Goal: Information Seeking & Learning: Learn about a topic

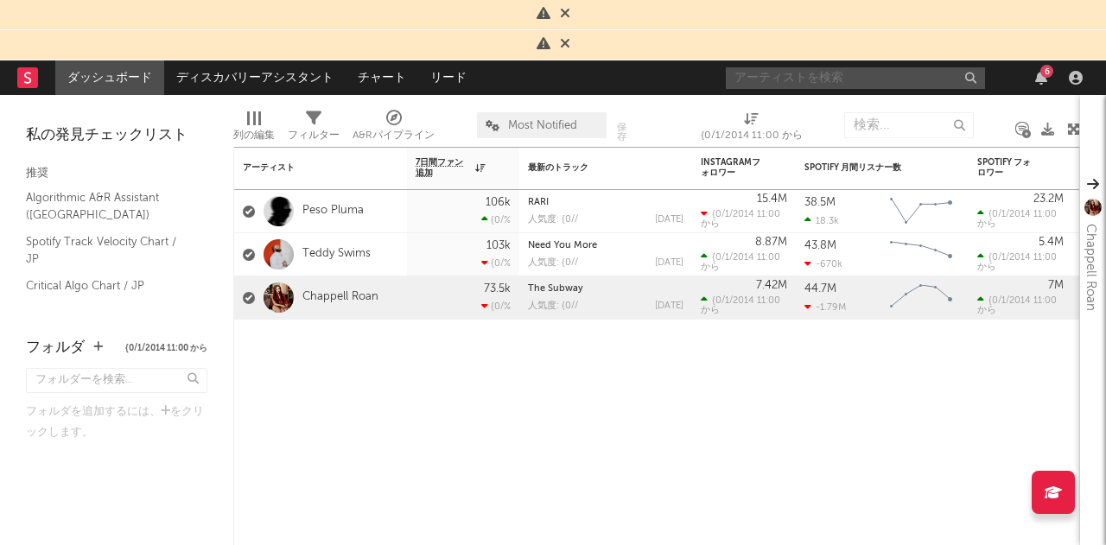
click at [791, 79] on input "text" at bounding box center [855, 78] width 259 height 22
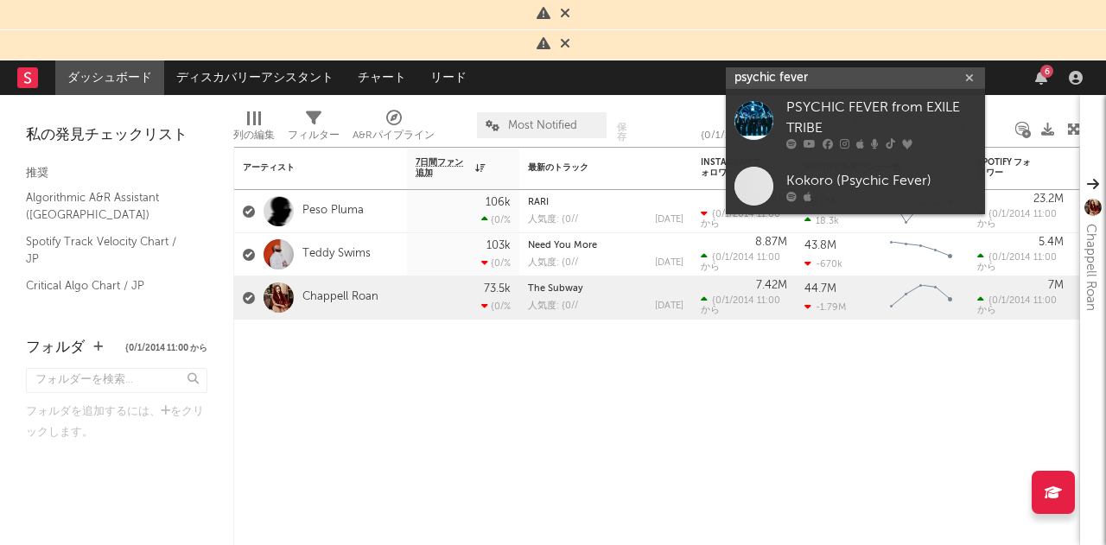
type input "psychic fever"
click at [817, 111] on div "PSYCHIC FEVER from EXILE TRIBE" at bounding box center [881, 118] width 190 height 41
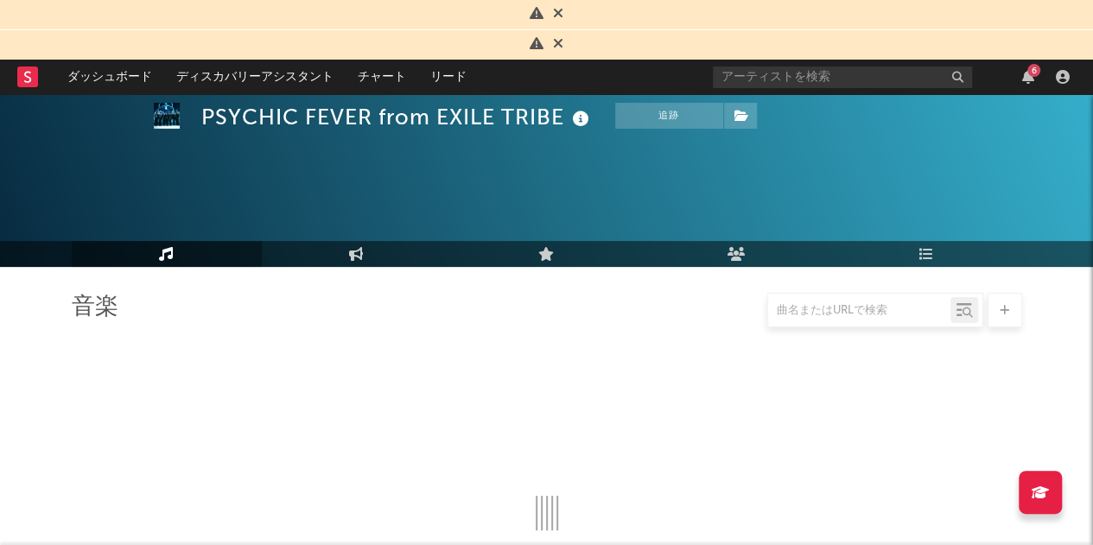
scroll to position [195, 0]
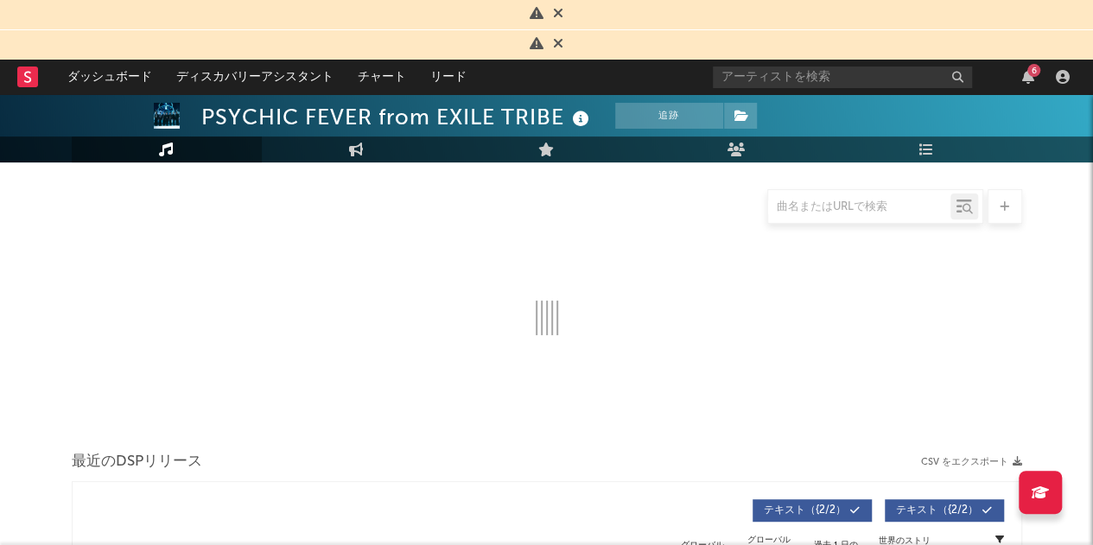
select select "6m"
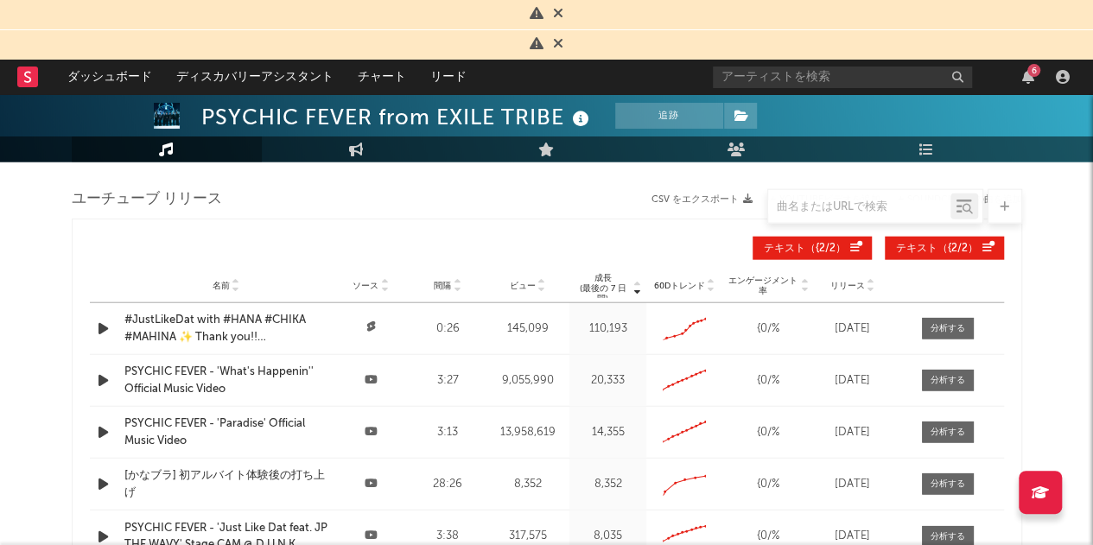
scroll to position [2175, 0]
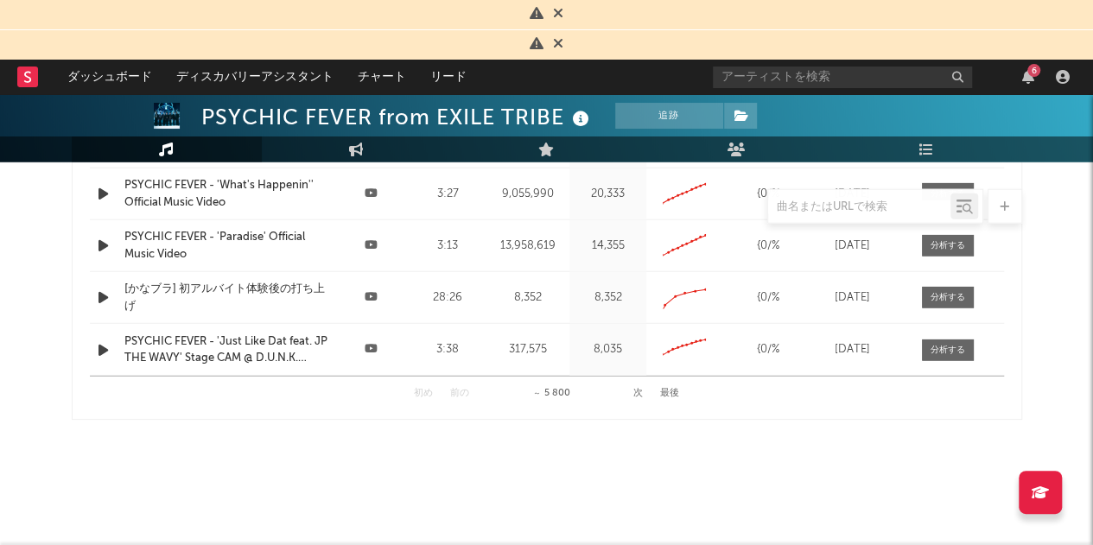
click at [380, 148] on link "婚約" at bounding box center [357, 149] width 190 height 26
select select "1w"
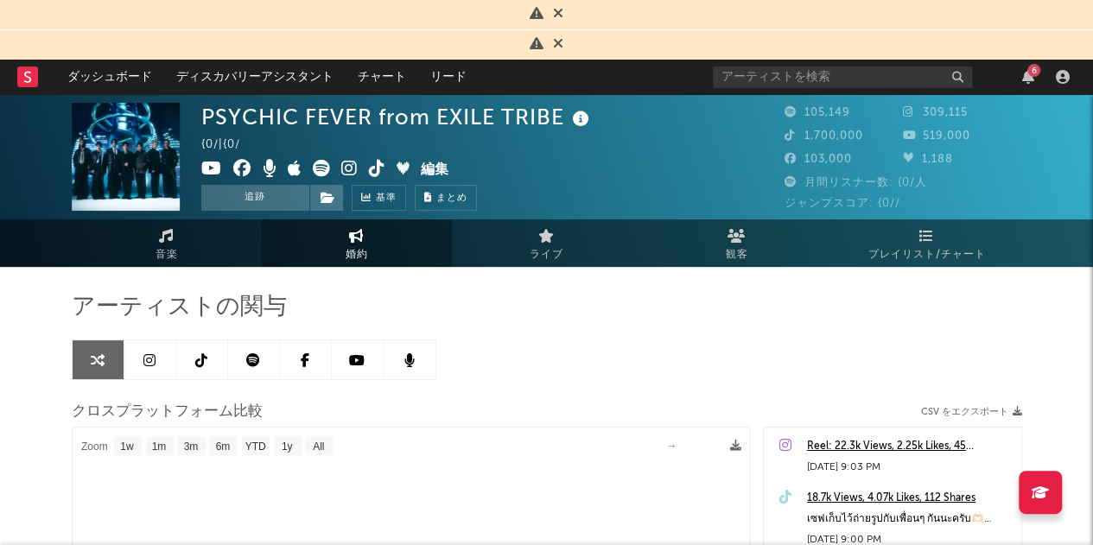
select select "1m"
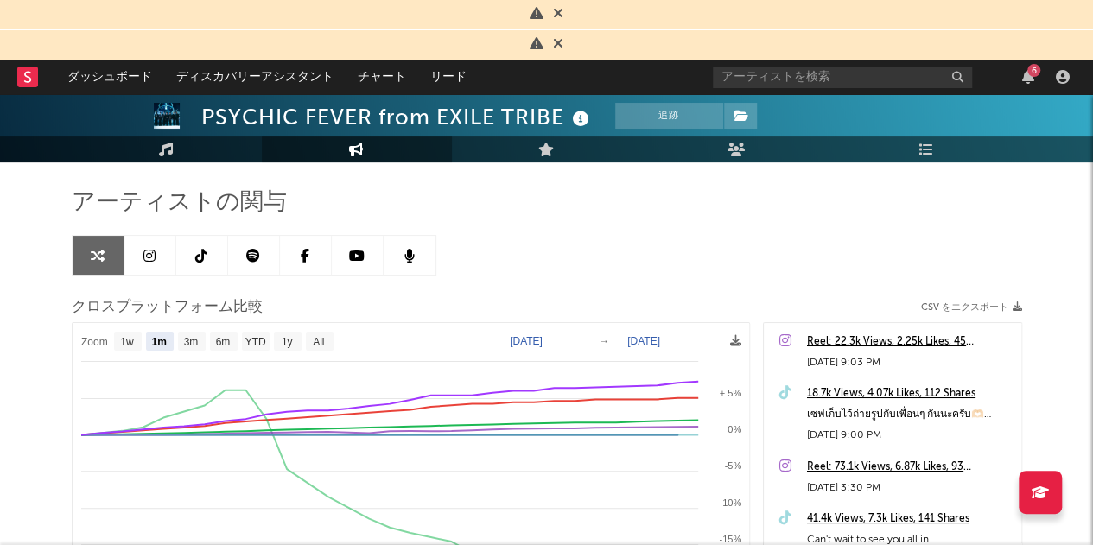
scroll to position [104, 0]
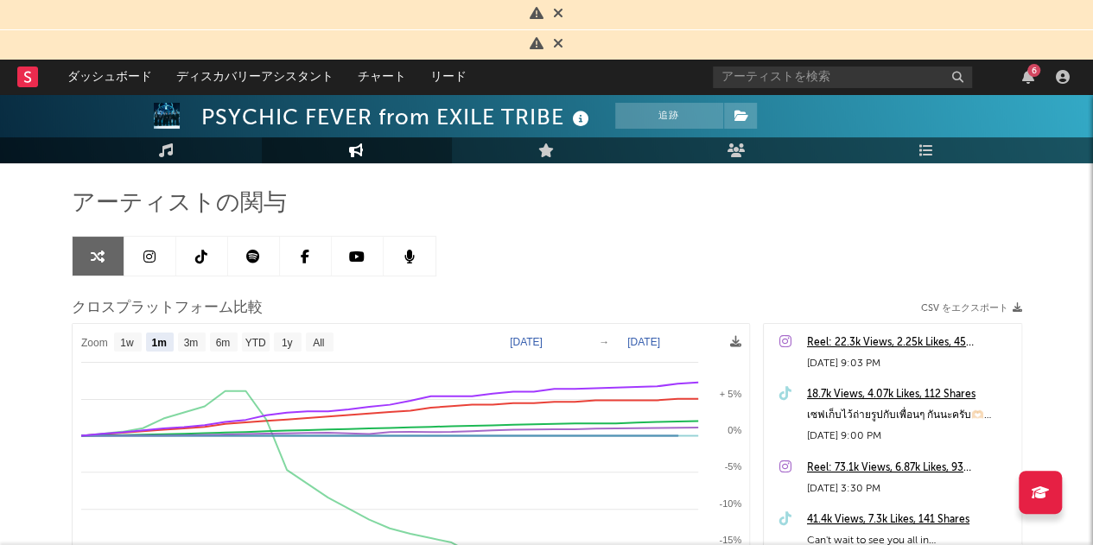
click at [271, 261] on link at bounding box center [254, 256] width 52 height 39
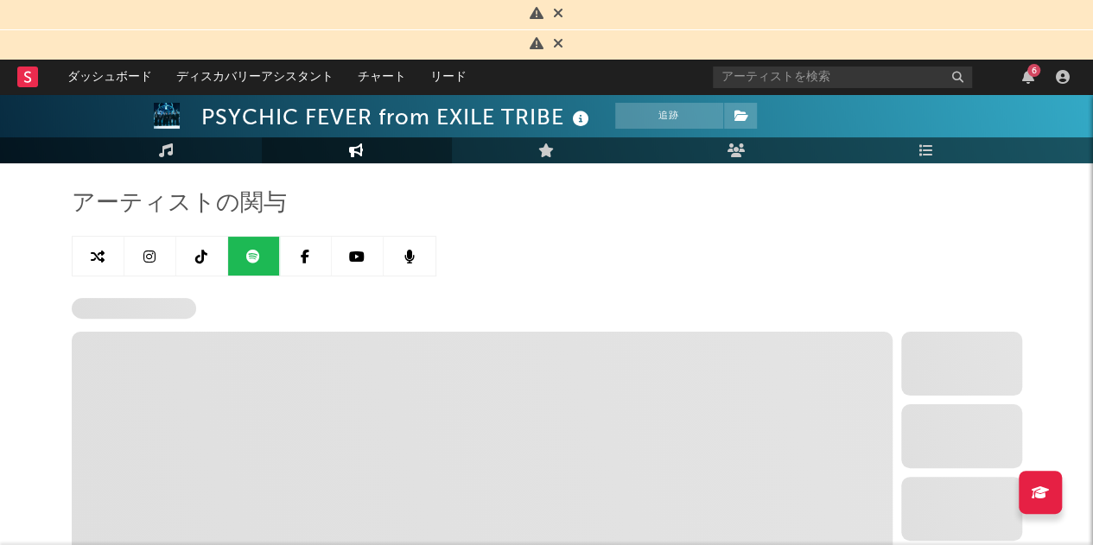
select select "6m"
select select "1w"
